Goal: Transaction & Acquisition: Subscribe to service/newsletter

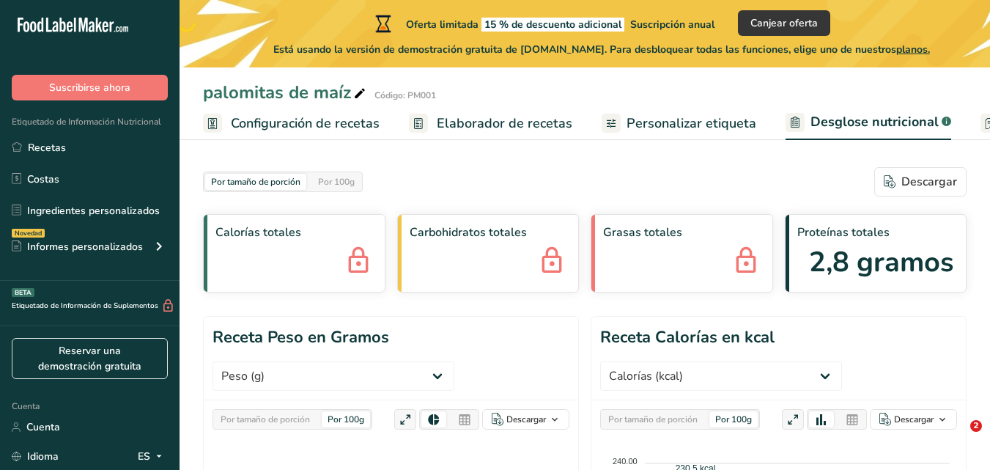
select select "Calories"
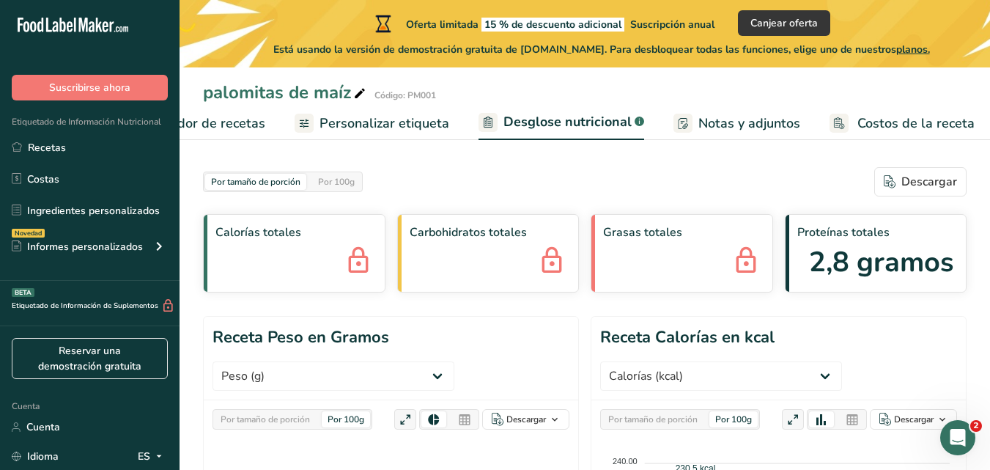
click at [370, 122] on font "Personalizar etiqueta" at bounding box center [384, 123] width 130 height 18
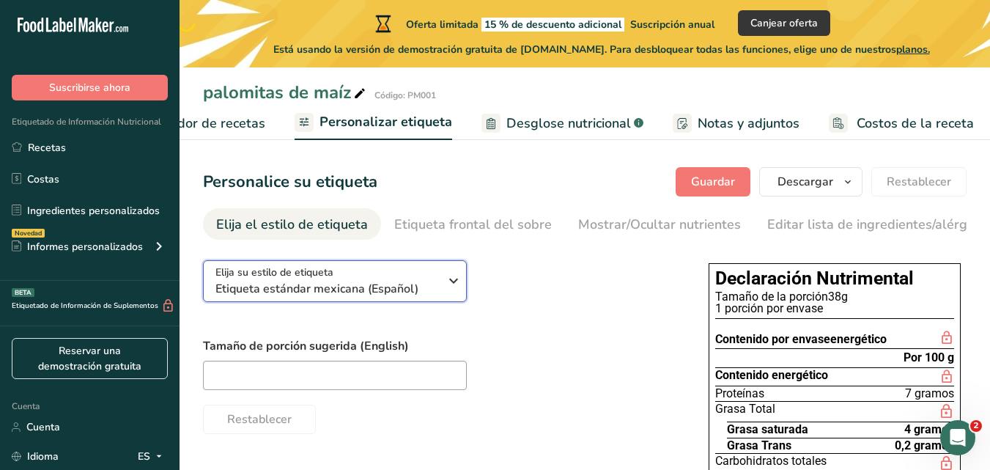
click at [453, 289] on icon "button" at bounding box center [454, 280] width 18 height 26
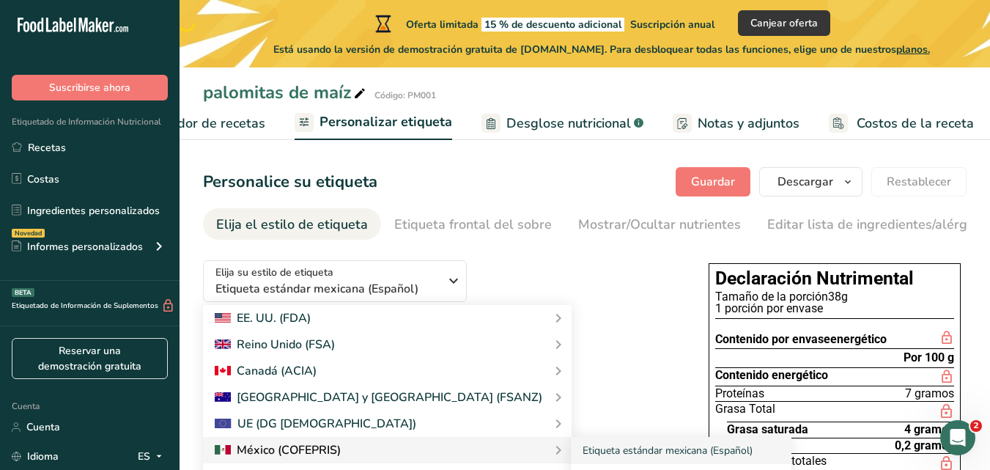
click at [361, 456] on div at bounding box center [387, 450] width 345 height 18
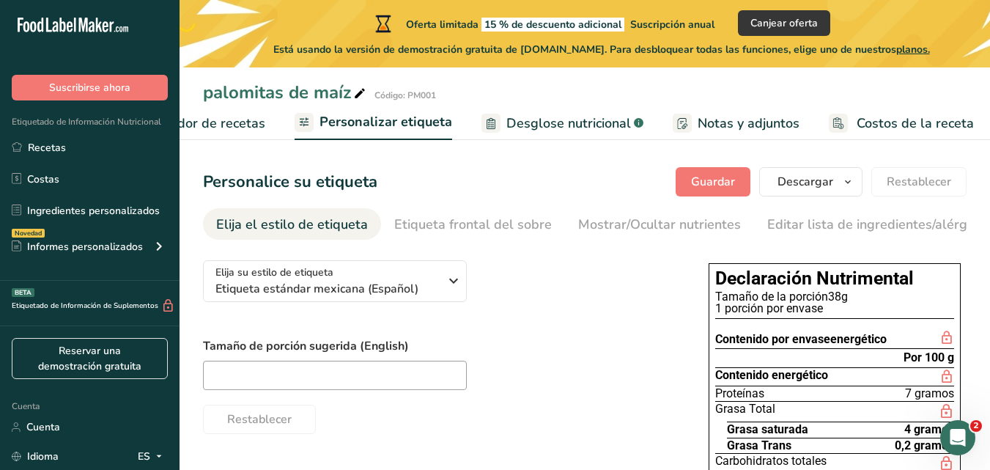
click at [531, 415] on div "Restablecer" at bounding box center [441, 416] width 476 height 35
click at [856, 178] on span "button" at bounding box center [848, 182] width 18 height 18
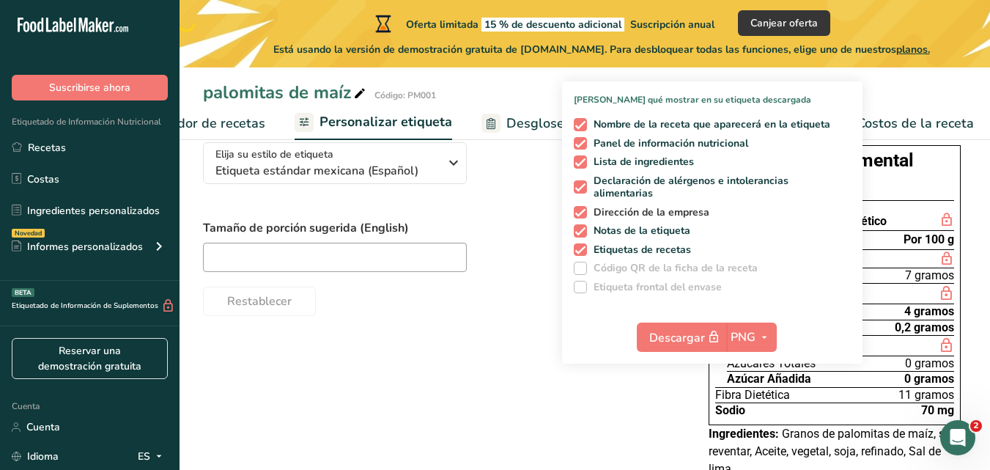
scroll to position [119, 0]
click at [582, 214] on span at bounding box center [580, 211] width 13 height 13
click at [582, 214] on input "Dirección de la empresa" at bounding box center [579, 212] width 10 height 10
checkbox input "false"
click at [644, 379] on div "Elija su estilo de etiqueta Etiqueta estándar mexicana (Español) [GEOGRAPHIC_DA…" at bounding box center [584, 319] width 763 height 379
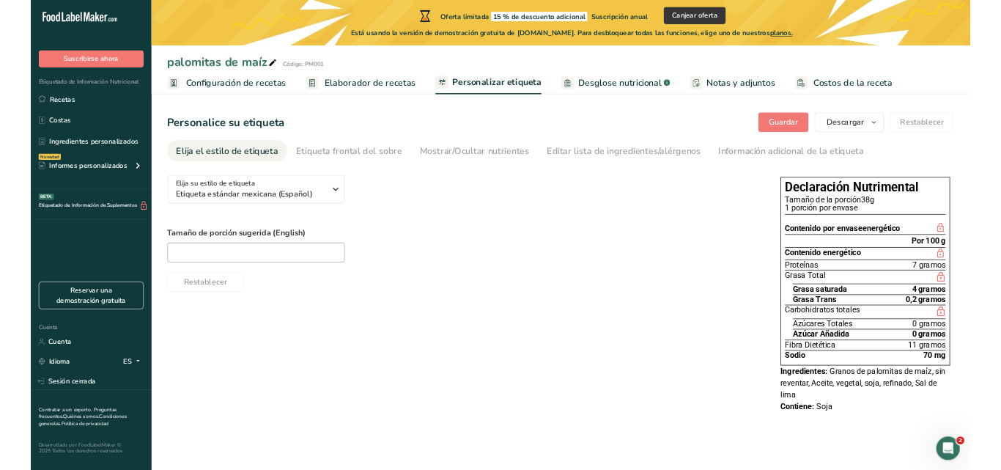
scroll to position [0, 0]
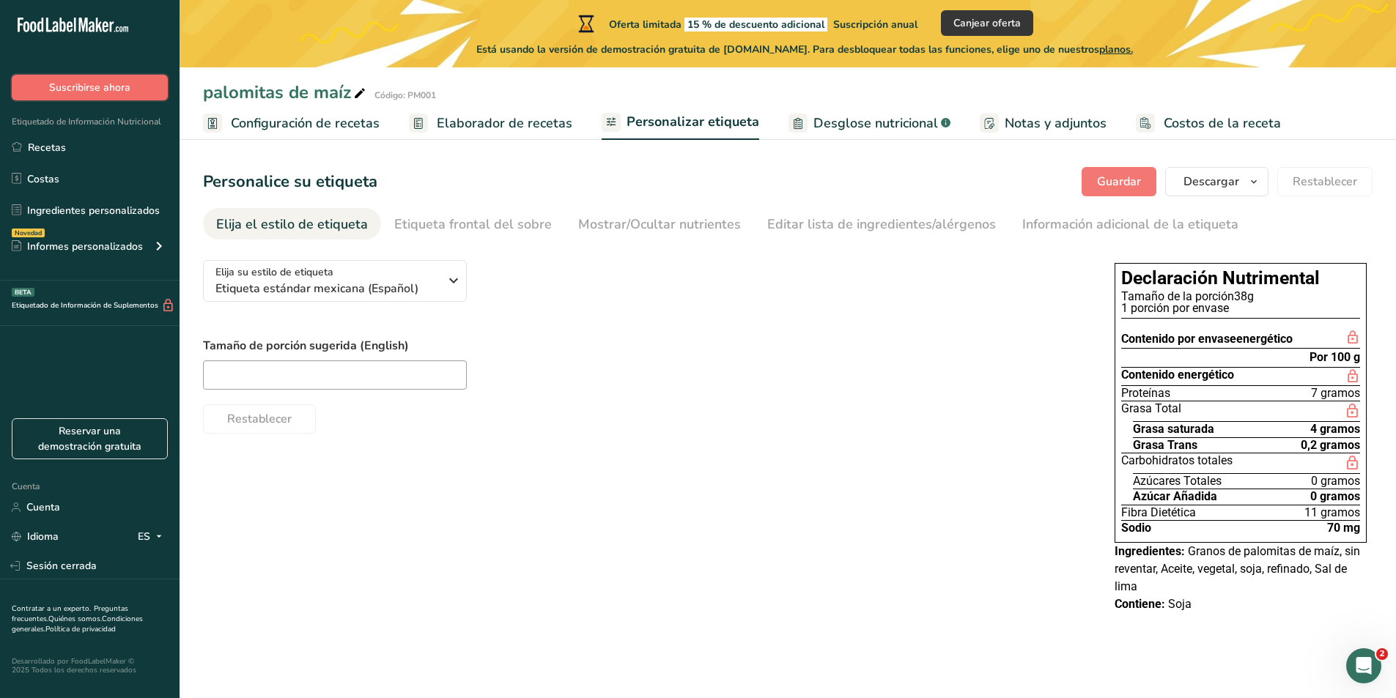
click at [101, 97] on button "Suscribirse ahora" at bounding box center [90, 88] width 156 height 26
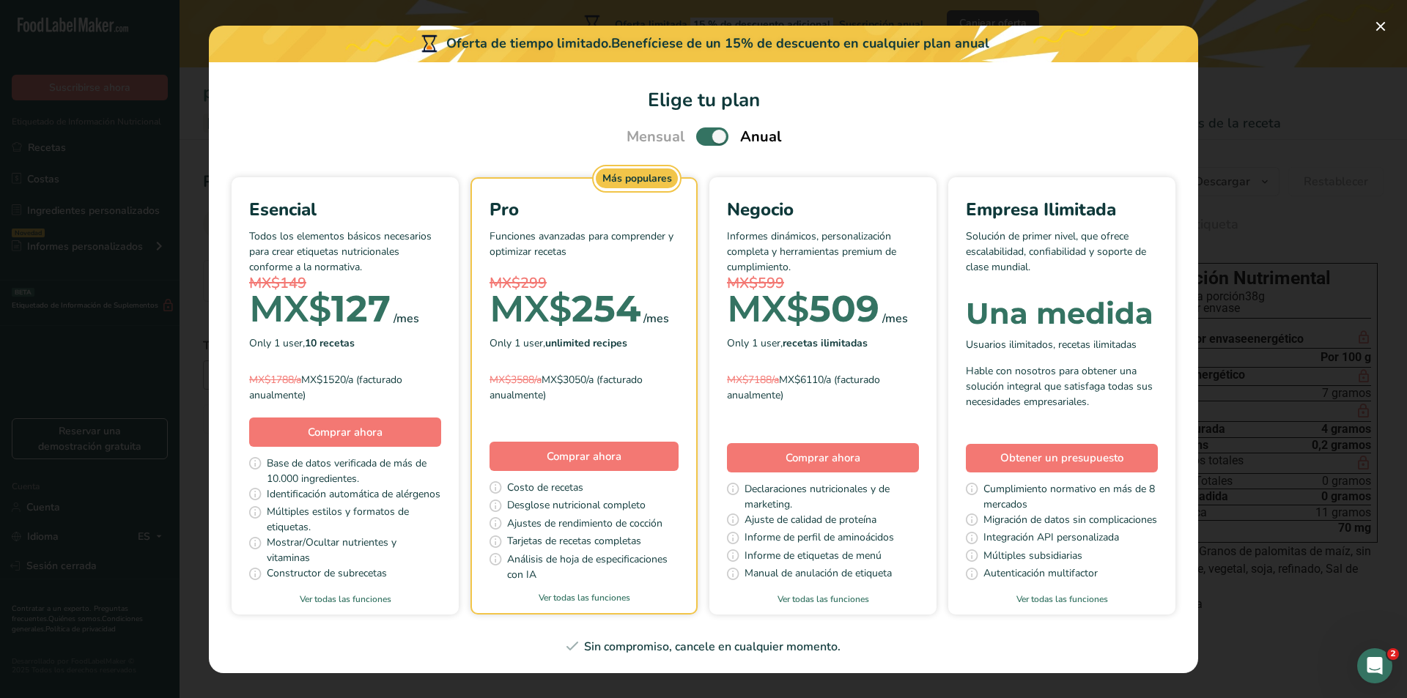
click at [714, 130] on span "Elige tu plan de precios modal" at bounding box center [712, 136] width 32 height 18
click at [705, 132] on input "Elige tu plan de precios modal" at bounding box center [701, 137] width 10 height 10
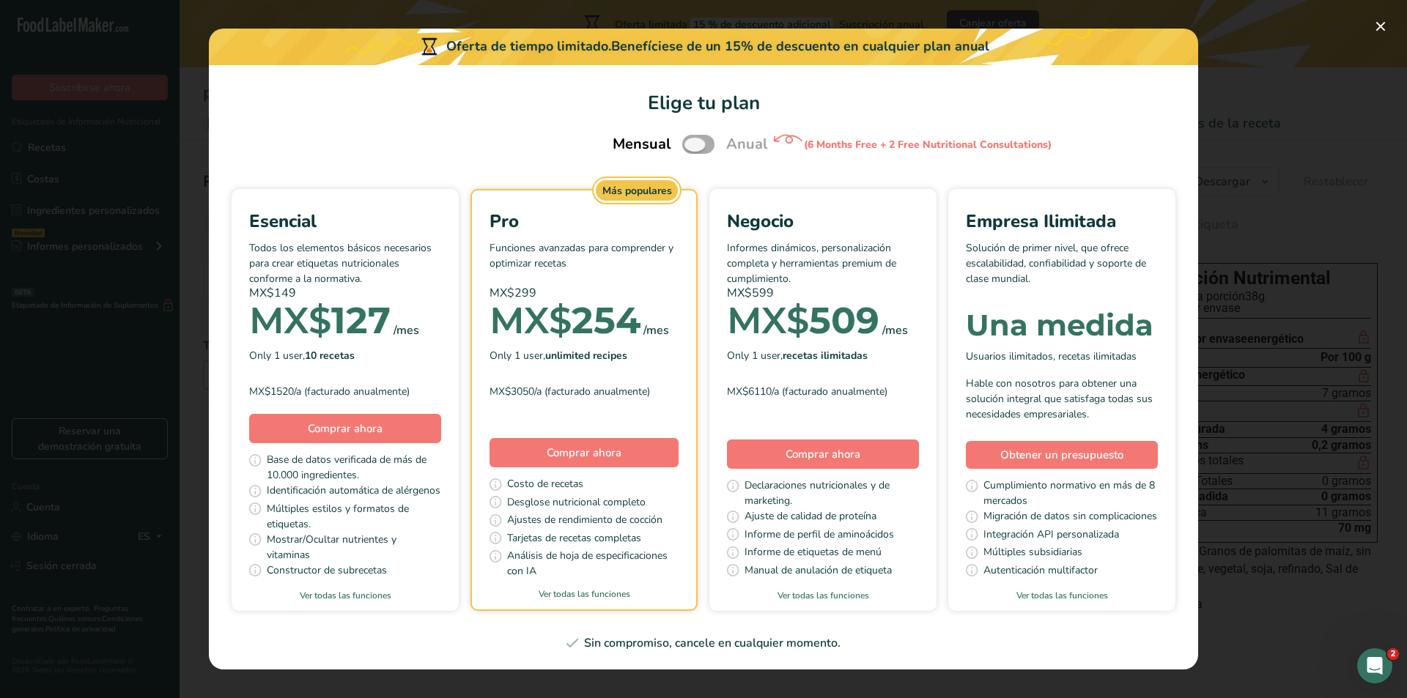
click at [692, 141] on span "Elige tu plan de precios modal" at bounding box center [698, 144] width 32 height 18
click at [692, 141] on input "Elige tu plan de precios modal" at bounding box center [687, 145] width 10 height 10
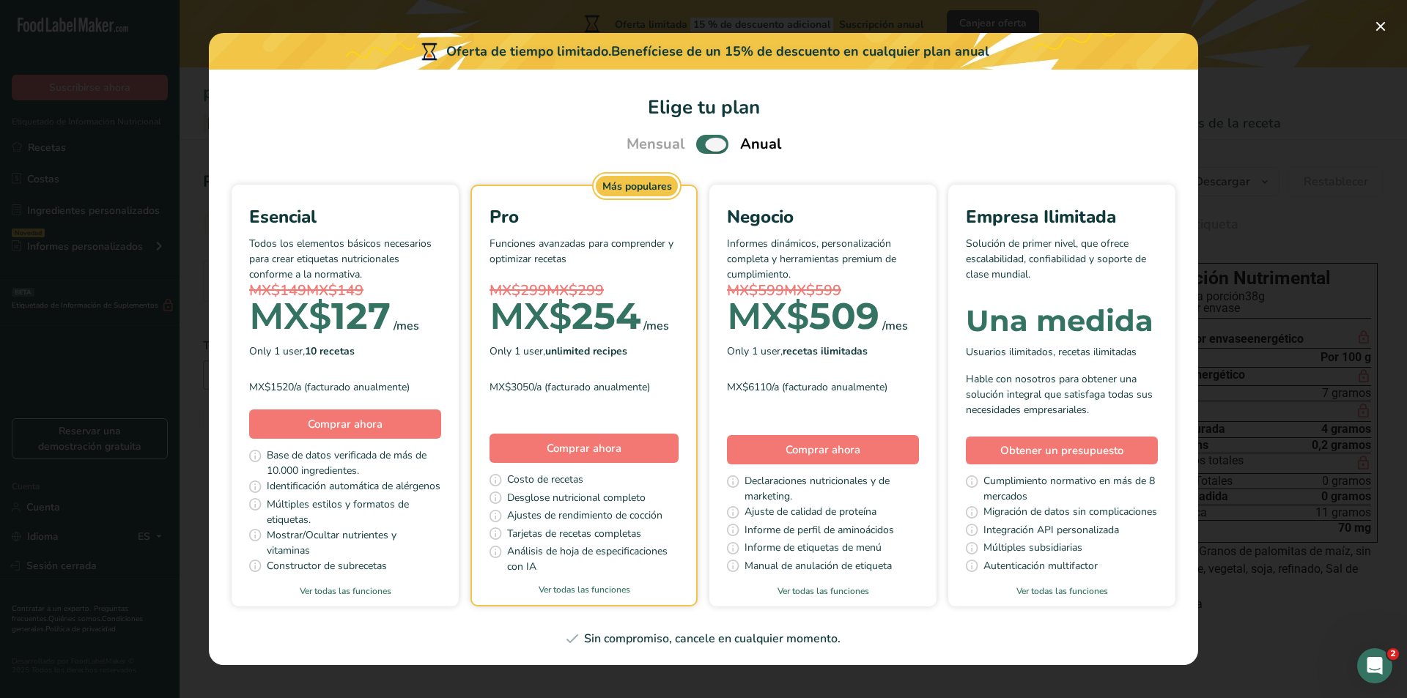
click at [718, 138] on span "Elige tu plan de precios modal" at bounding box center [712, 144] width 32 height 18
click at [705, 140] on input "Elige tu plan de precios modal" at bounding box center [701, 145] width 10 height 10
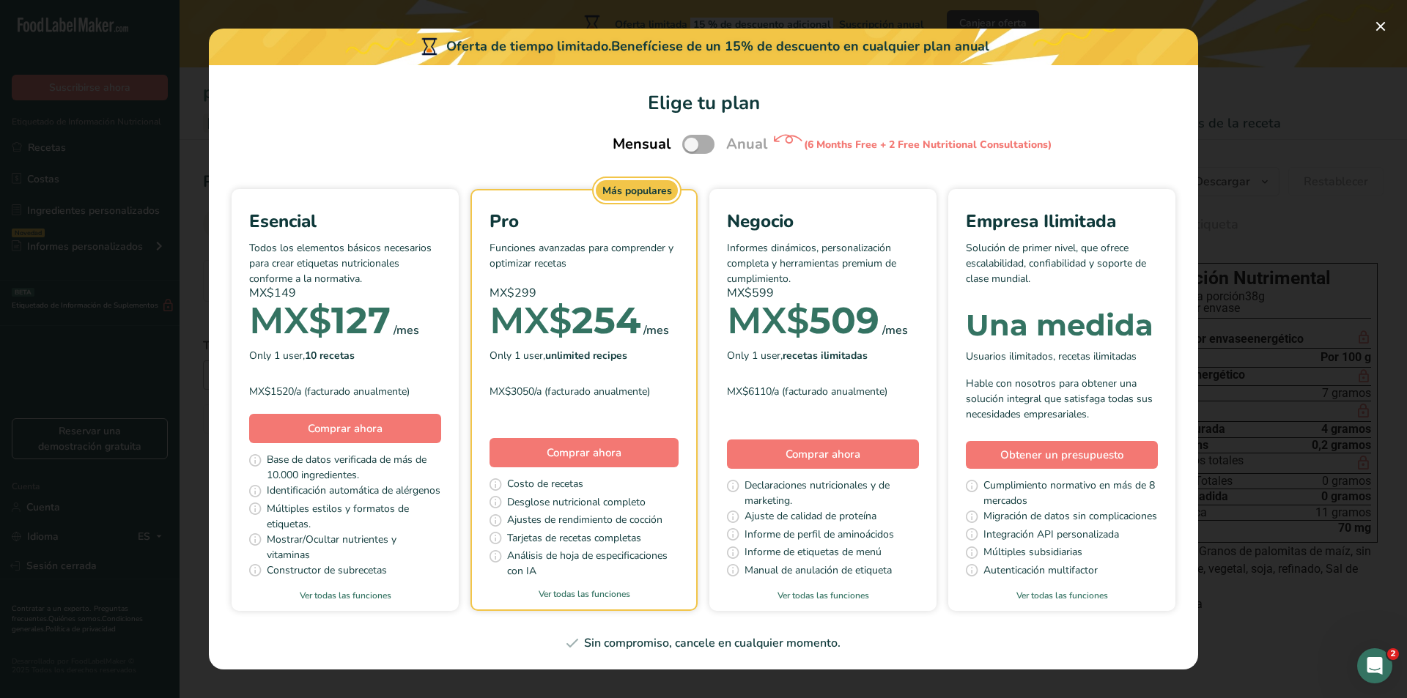
click at [718, 138] on div "Mensual Anual (6 Months Free + 2 Free Nutritional Consultations)" at bounding box center [704, 144] width 218 height 31
click at [692, 141] on span "Elige tu plan de precios modal" at bounding box center [698, 144] width 32 height 18
click at [692, 141] on input "Elige tu plan de precios modal" at bounding box center [687, 145] width 10 height 10
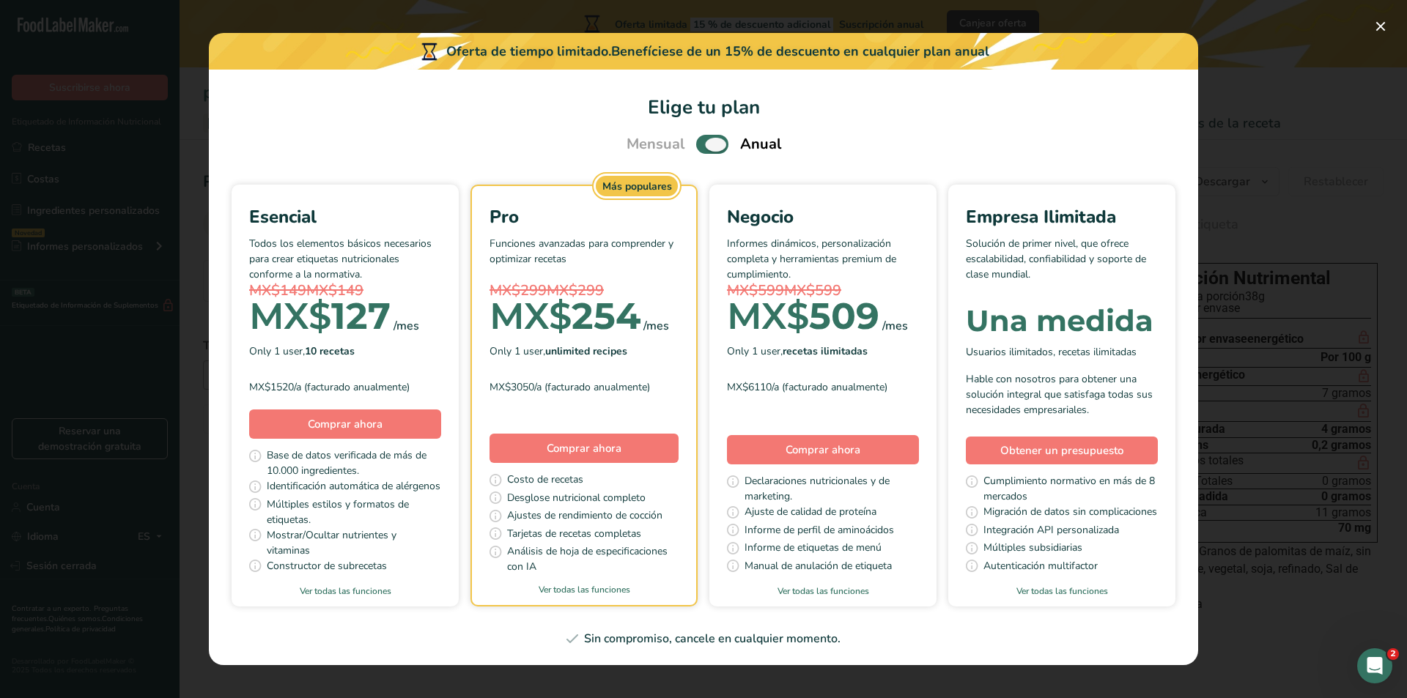
click at [716, 141] on span "Elige tu plan de precios modal" at bounding box center [712, 144] width 32 height 18
click at [705, 141] on input "Elige tu plan de precios modal" at bounding box center [701, 145] width 10 height 10
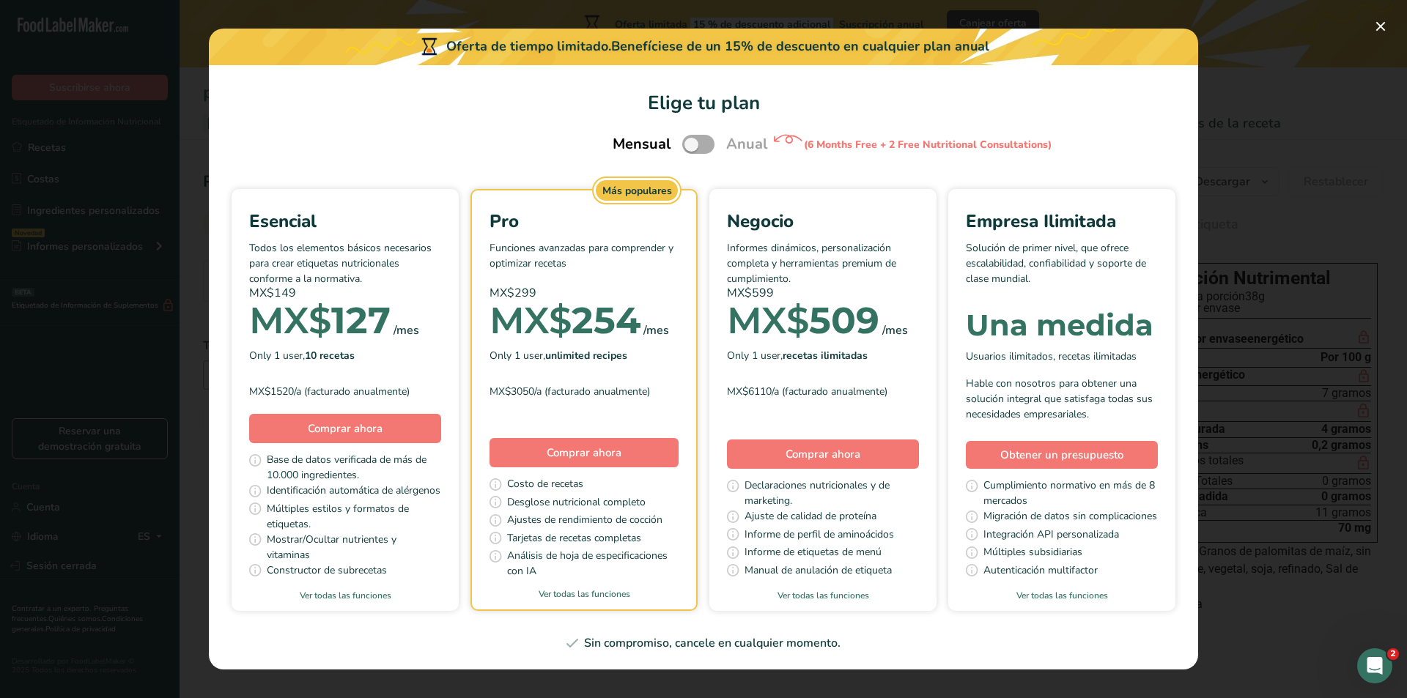
click at [689, 141] on span "Elige tu plan de precios modal" at bounding box center [698, 144] width 32 height 18
click at [689, 141] on input "Elige tu plan de precios modal" at bounding box center [687, 145] width 10 height 10
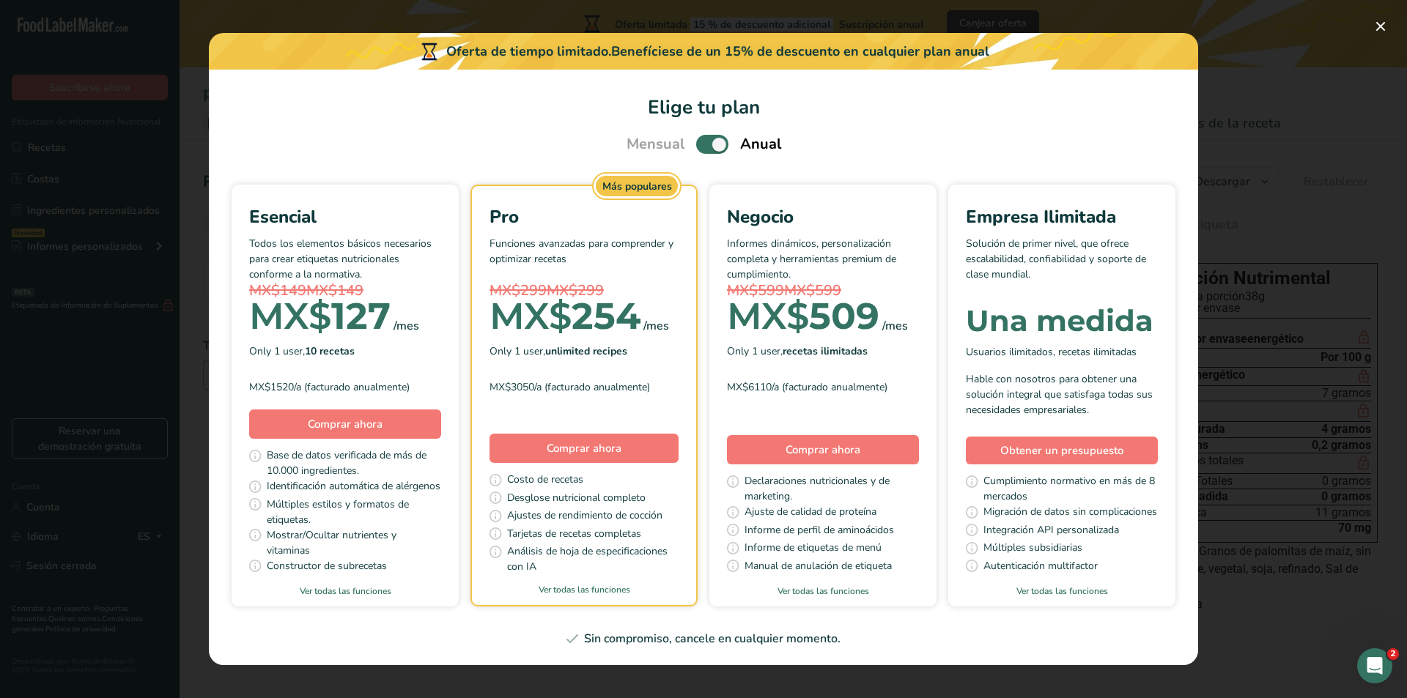
click at [713, 138] on span "Elige tu plan de precios modal" at bounding box center [712, 144] width 32 height 18
click at [705, 140] on input "Elige tu plan de precios modal" at bounding box center [701, 145] width 10 height 10
checkbox input "false"
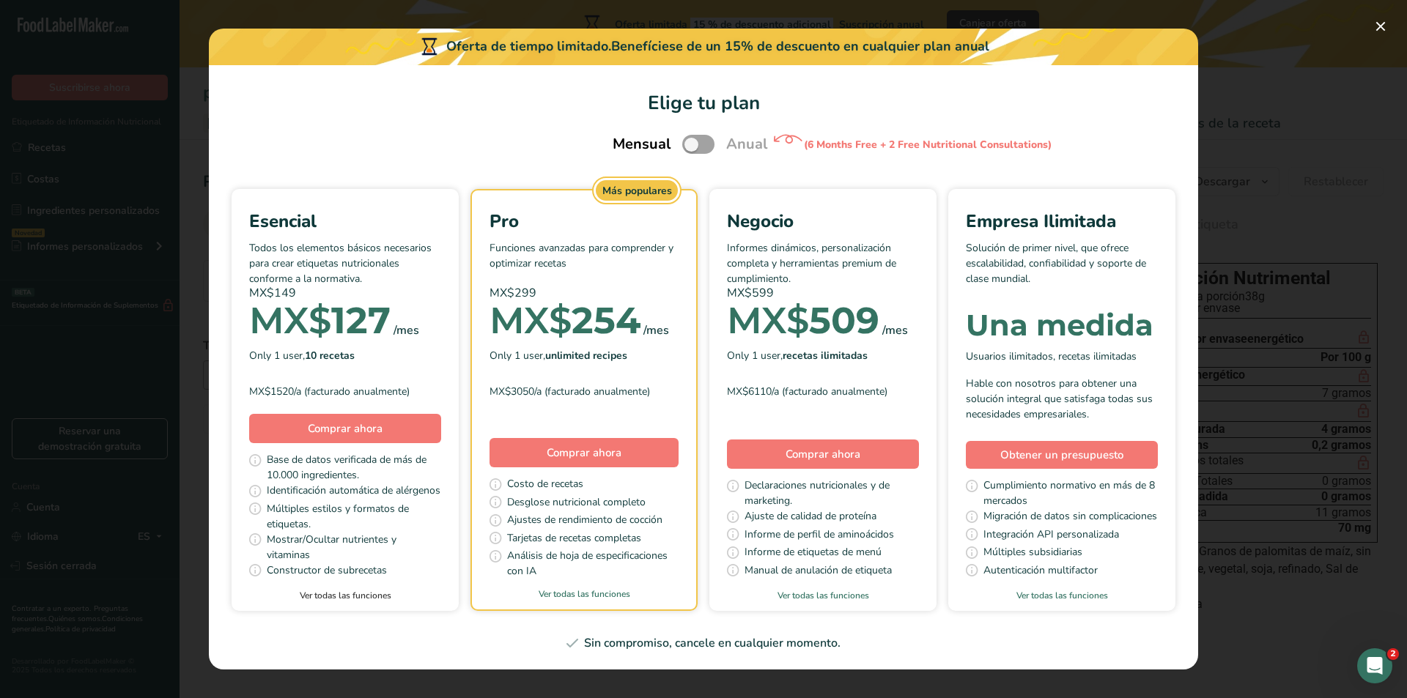
click at [344, 469] on font "Ver todas las funciones" at bounding box center [346, 596] width 92 height 12
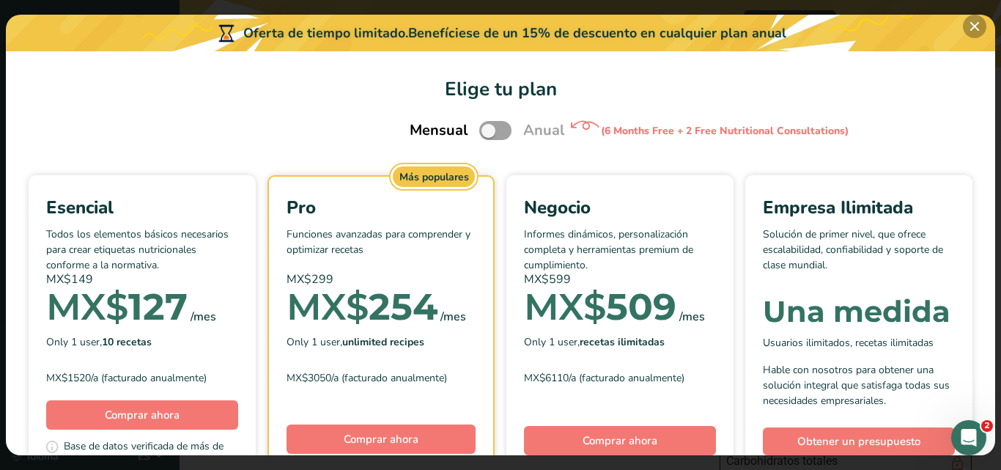
click at [969, 29] on button "Elige tu plan de precios modal" at bounding box center [974, 26] width 23 height 23
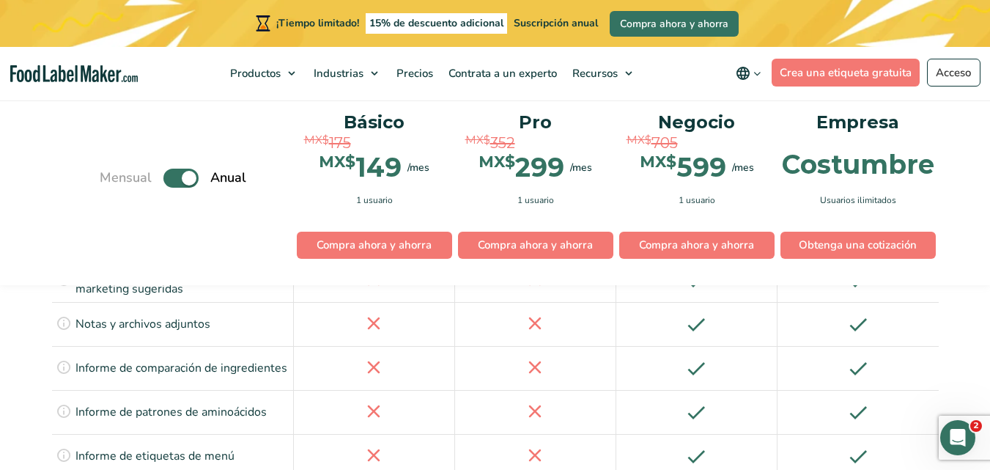
scroll to position [2572, 0]
